Goal: Transaction & Acquisition: Purchase product/service

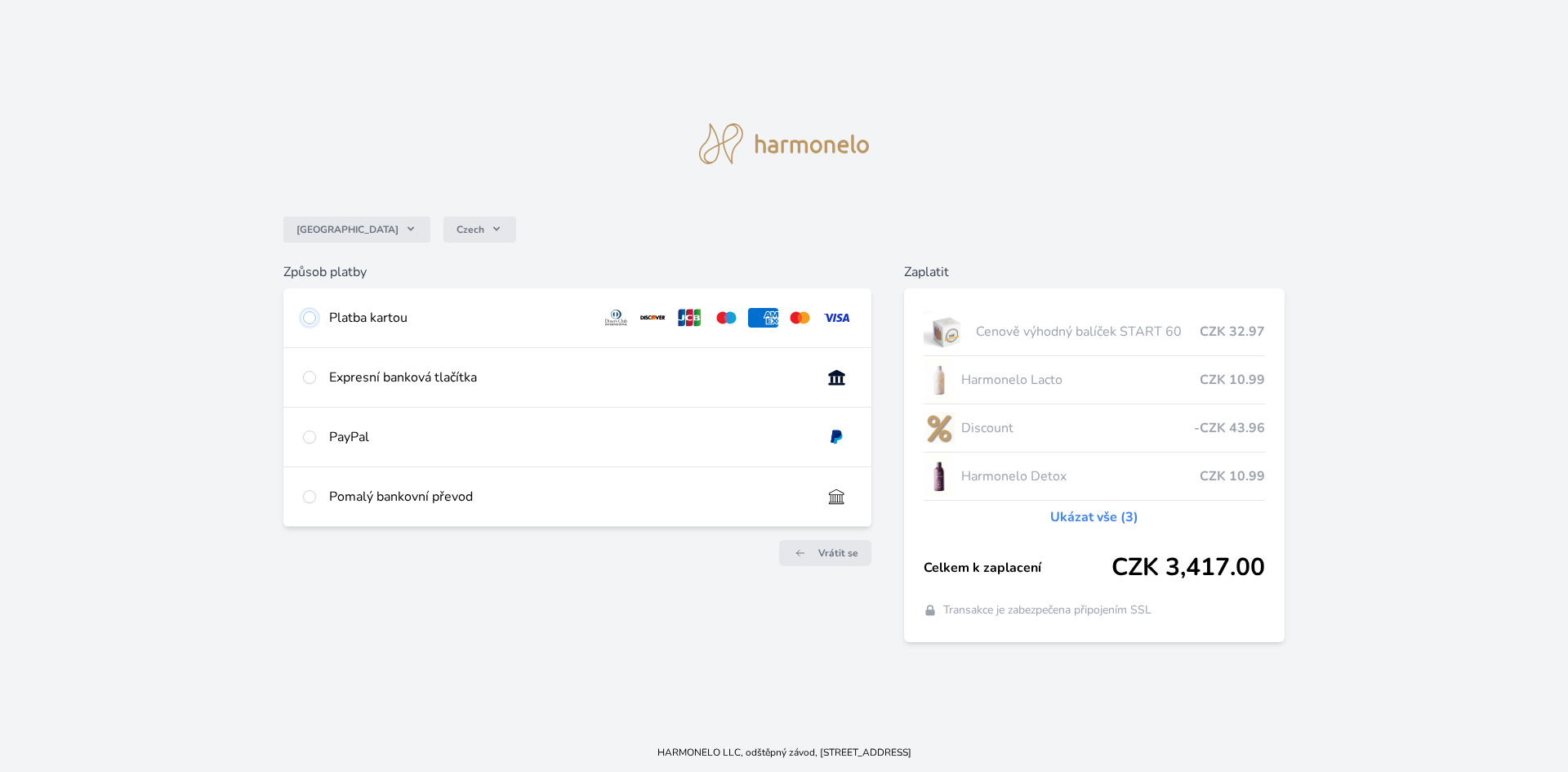
click at [309, 321] on input "radio" at bounding box center [309, 318] width 14 height 14
radio input "true"
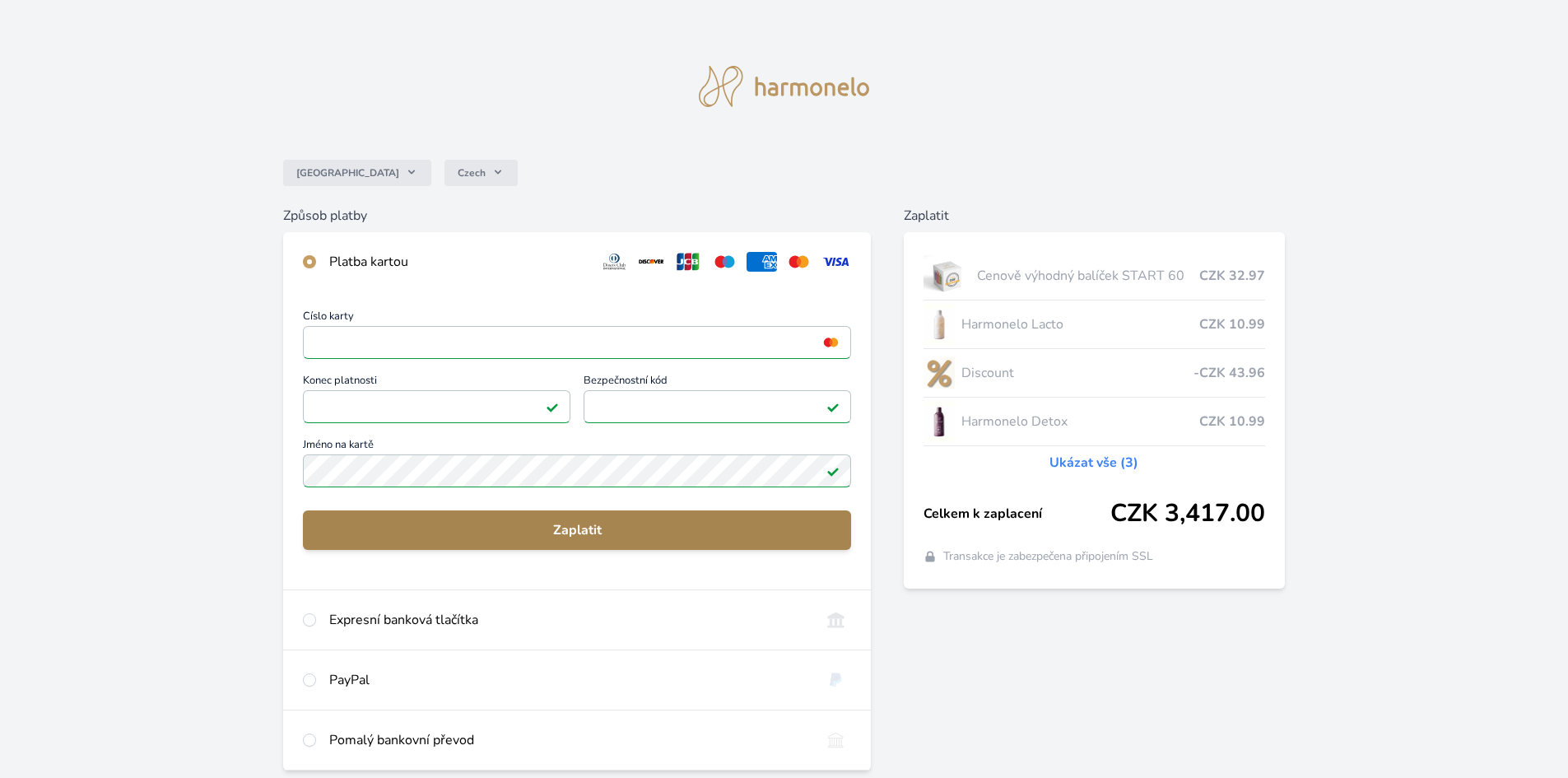
click at [571, 535] on span "Zaplatit" at bounding box center [576, 530] width 522 height 20
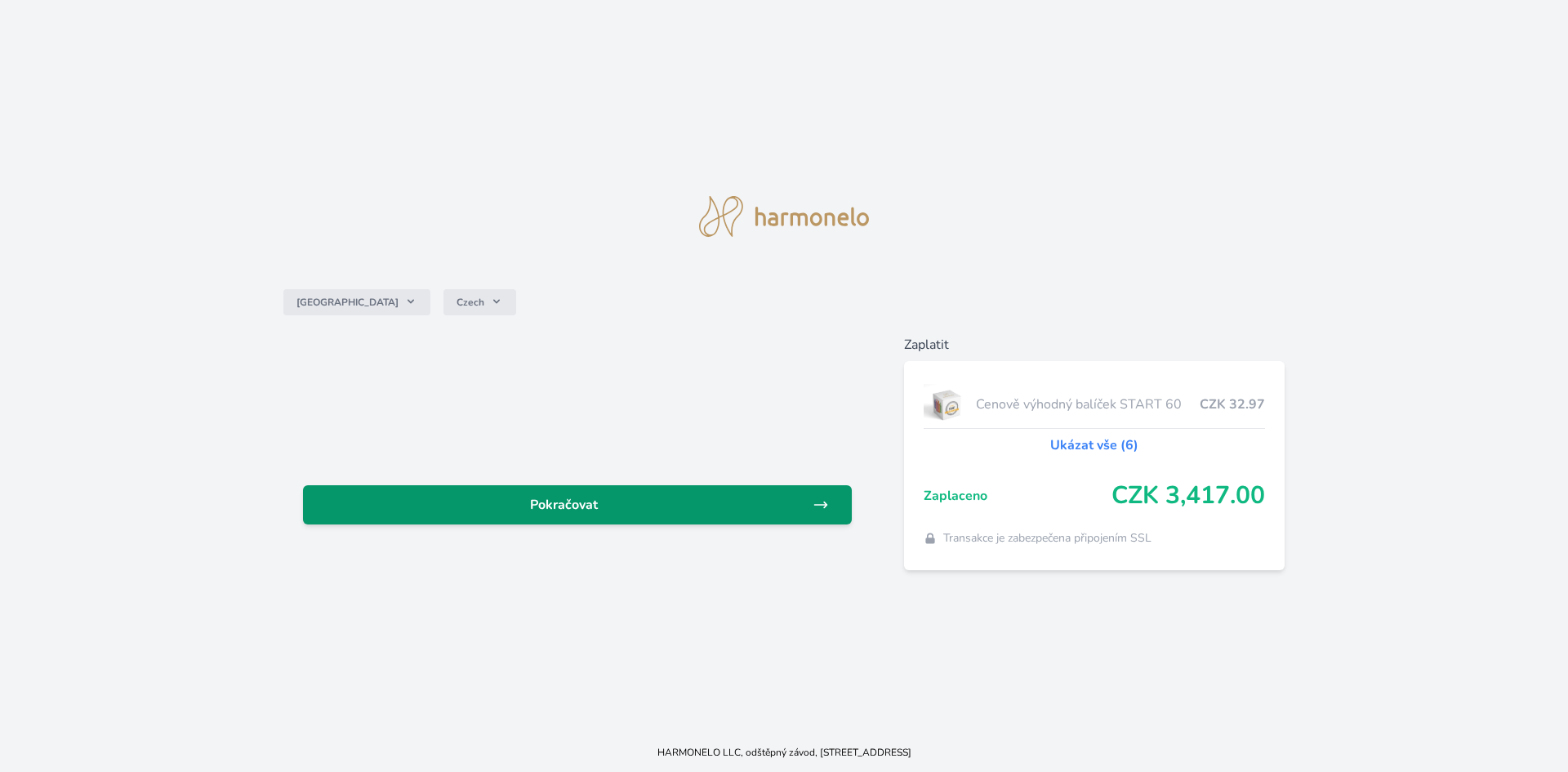
click at [824, 504] on icon at bounding box center [820, 504] width 13 height 5
